Goal: Task Accomplishment & Management: Use online tool/utility

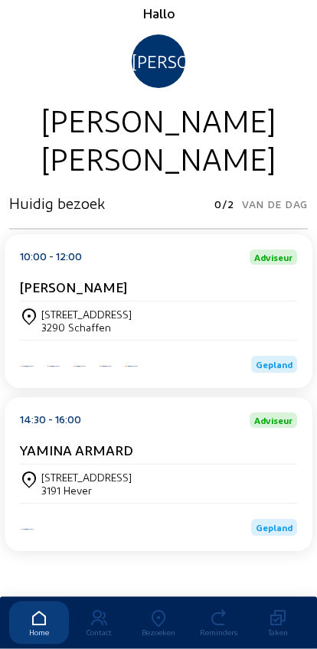
scroll to position [60, 0]
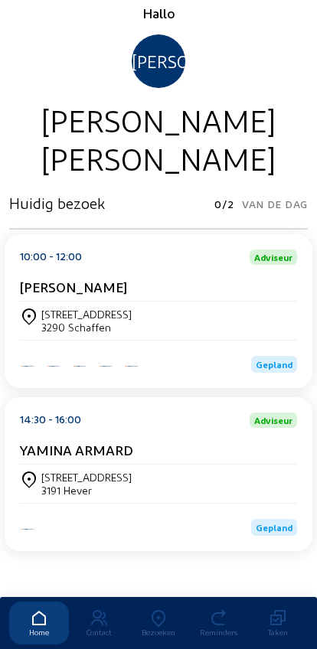
click at [171, 488] on div "[STREET_ADDRESS]" at bounding box center [158, 484] width 277 height 26
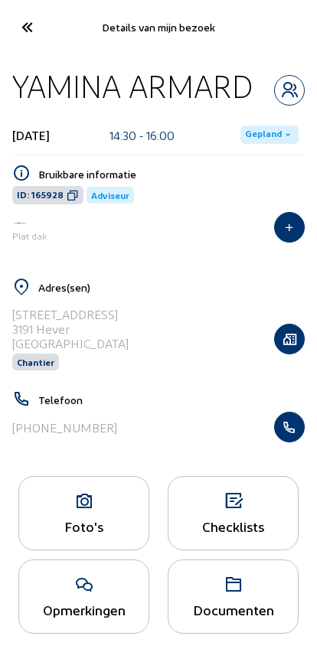
click at [302, 429] on icon "button" at bounding box center [289, 426] width 29 height 15
click at [289, 140] on icon at bounding box center [288, 135] width 12 height 12
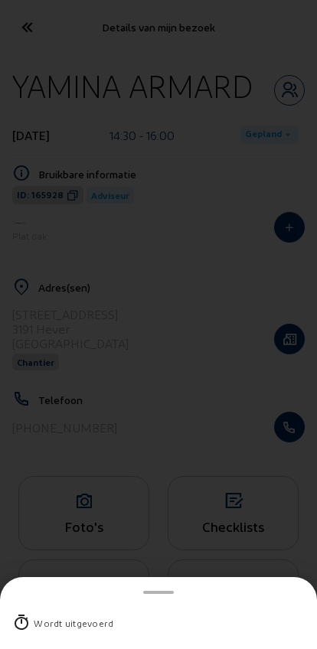
click at [51, 615] on div "Wordt uitgevoerd" at bounding box center [74, 622] width 80 height 15
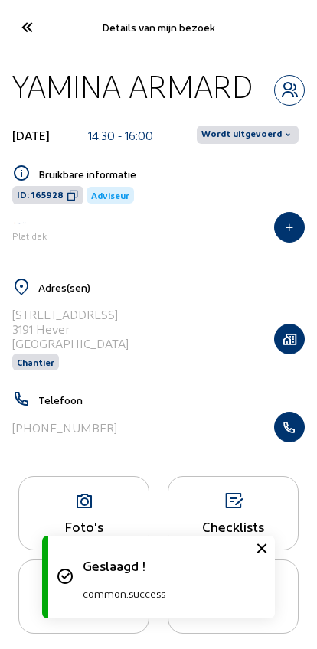
click at [290, 142] on span "Wordt uitgevoerd" at bounding box center [248, 135] width 102 height 18
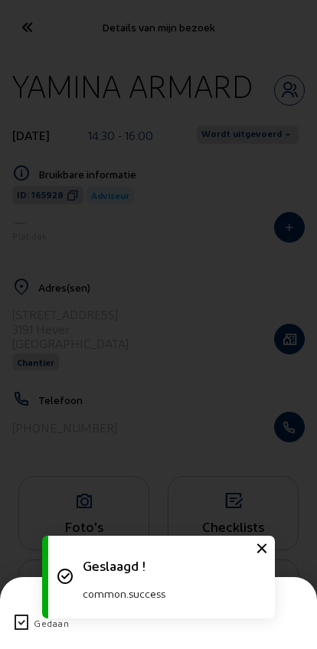
click at [13, 603] on div "Gedaan" at bounding box center [158, 623] width 292 height 40
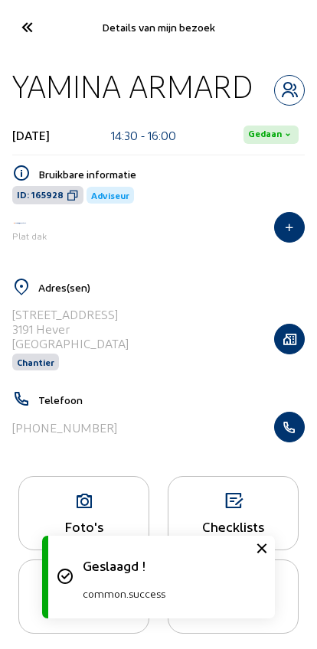
scroll to position [18, 0]
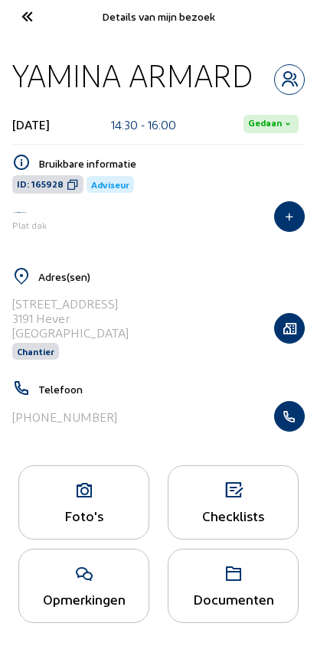
click at [25, 11] on icon at bounding box center [26, 16] width 25 height 27
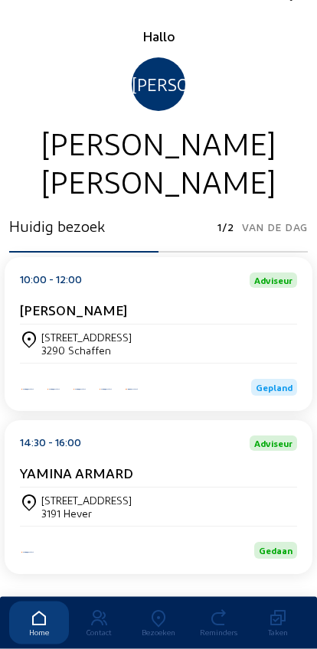
scroll to position [38, 0]
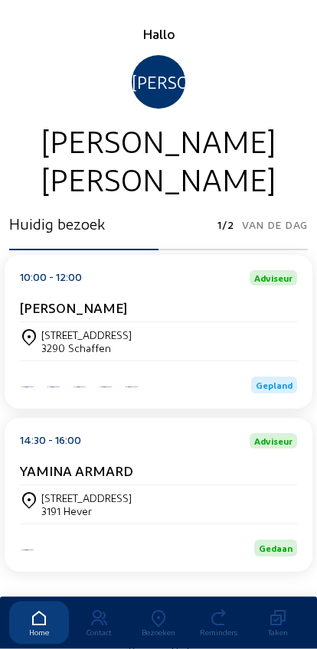
click at [230, 348] on div "Langedijkstraat, 15 3290 Schaffen" at bounding box center [158, 342] width 277 height 26
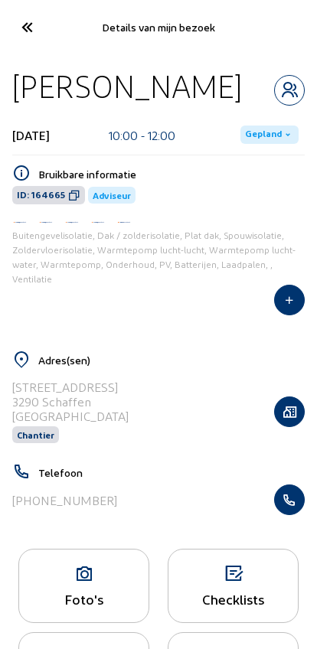
click at [289, 143] on span "Gepland" at bounding box center [269, 135] width 58 height 18
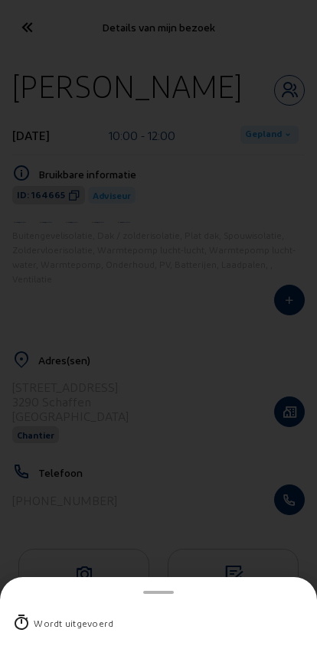
click at [49, 615] on div "Wordt uitgevoerd" at bounding box center [74, 622] width 80 height 15
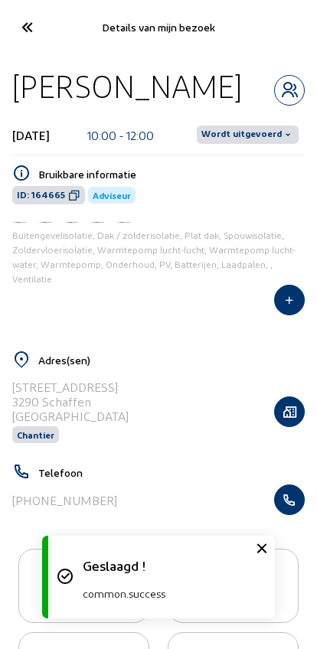
click at [295, 139] on span "Wordt uitgevoerd" at bounding box center [248, 135] width 102 height 18
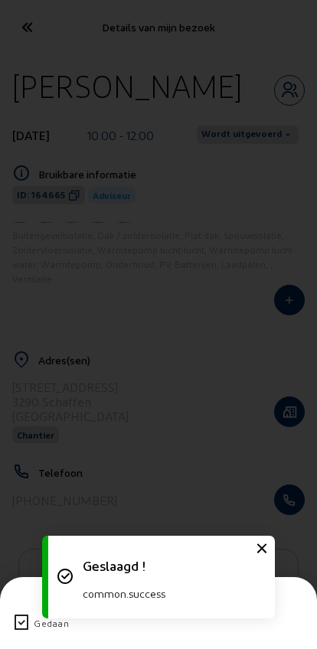
click at [27, 614] on icon at bounding box center [21, 623] width 18 height 18
